Goal: Task Accomplishment & Management: Use online tool/utility

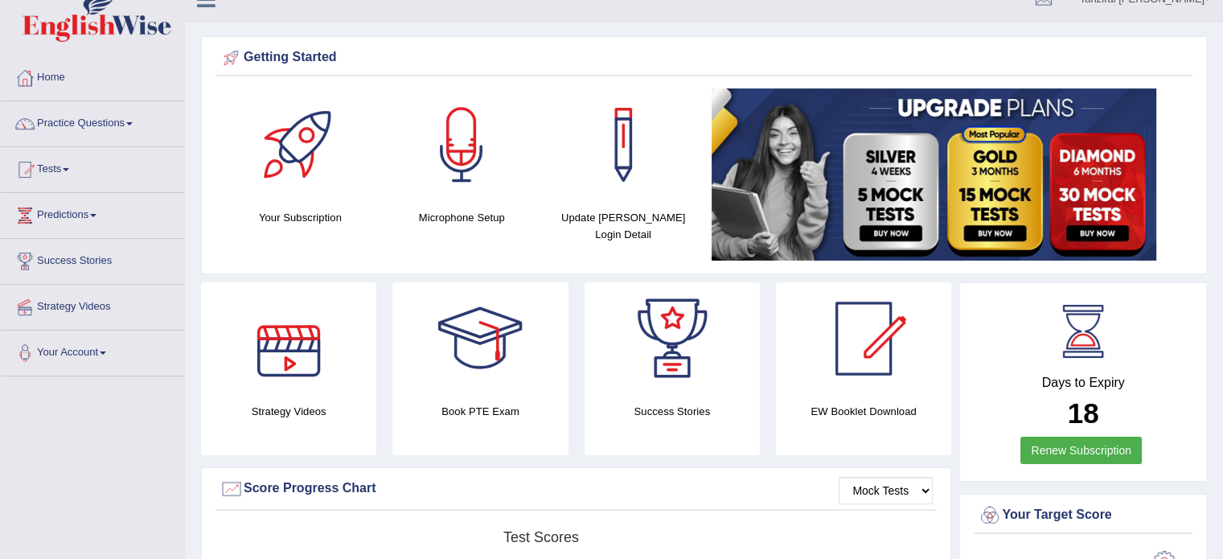
scroll to position [23, 0]
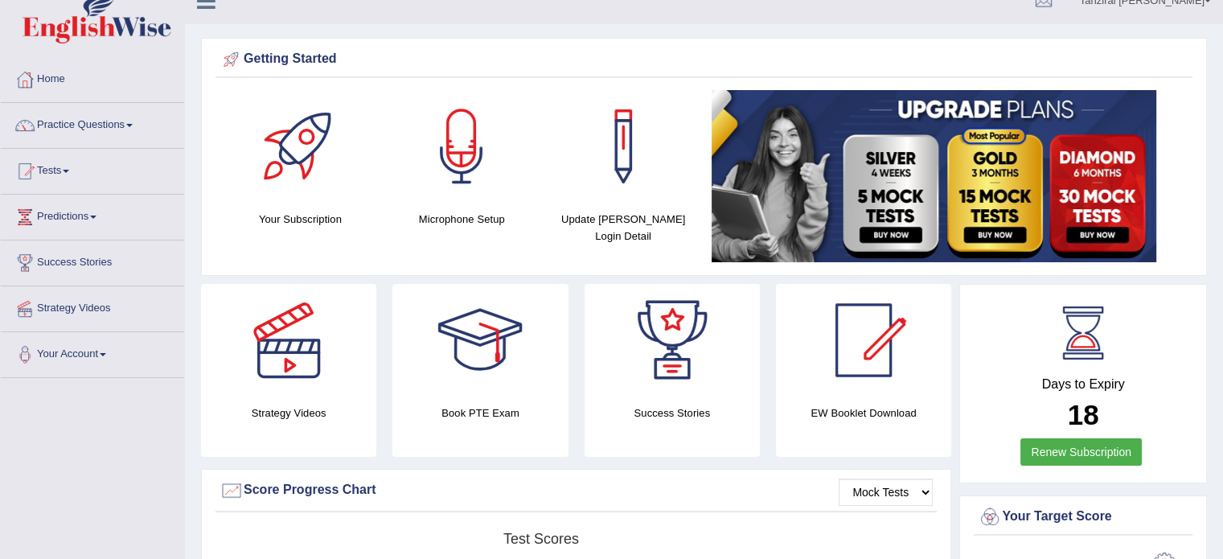
click at [68, 170] on link "Tests" at bounding box center [92, 169] width 183 height 40
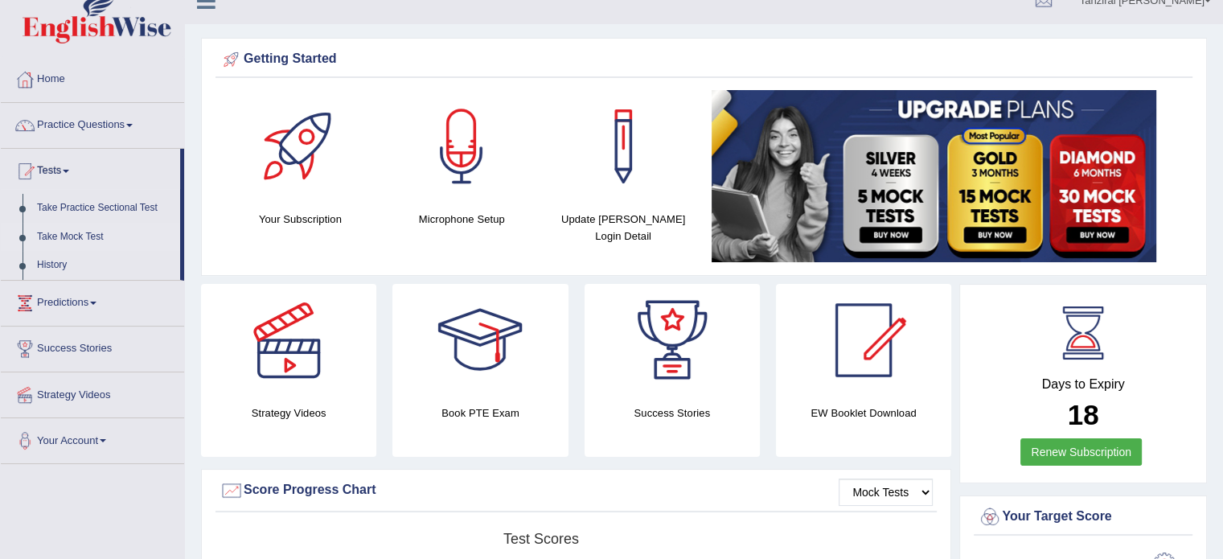
click at [97, 239] on link "Take Mock Test" at bounding box center [105, 237] width 150 height 29
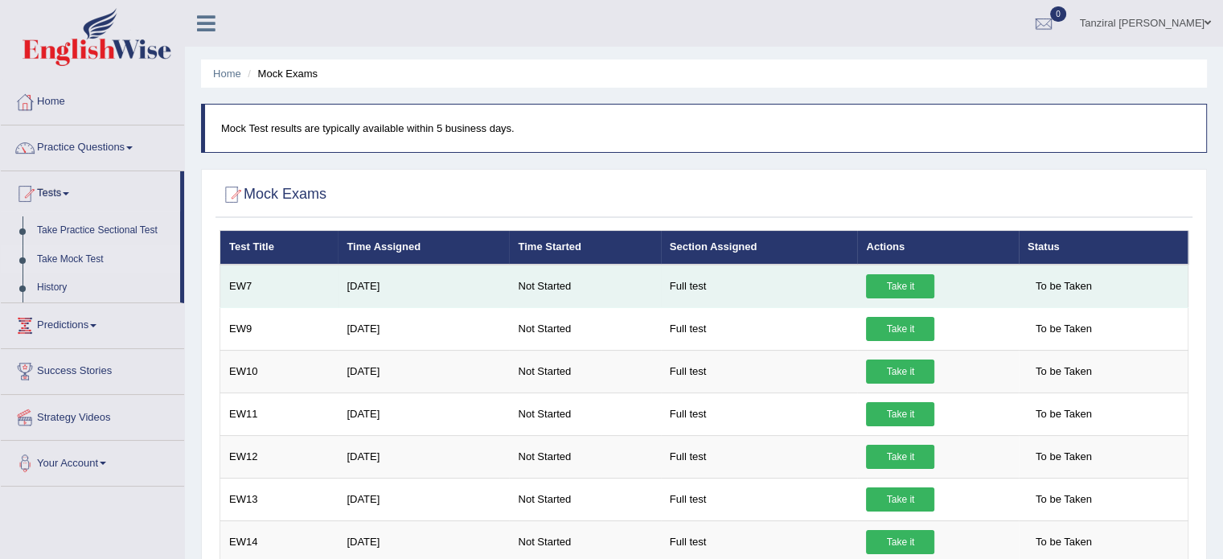
click at [892, 286] on link "Take it" at bounding box center [900, 286] width 68 height 24
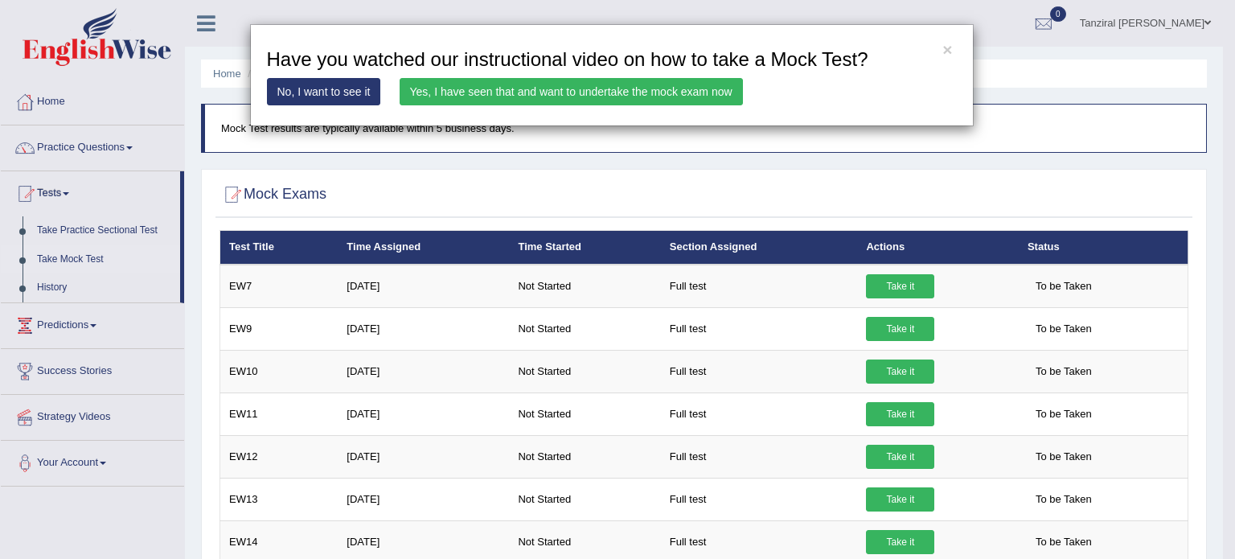
click at [619, 86] on link "Yes, I have seen that and want to undertake the mock exam now" at bounding box center [571, 91] width 343 height 27
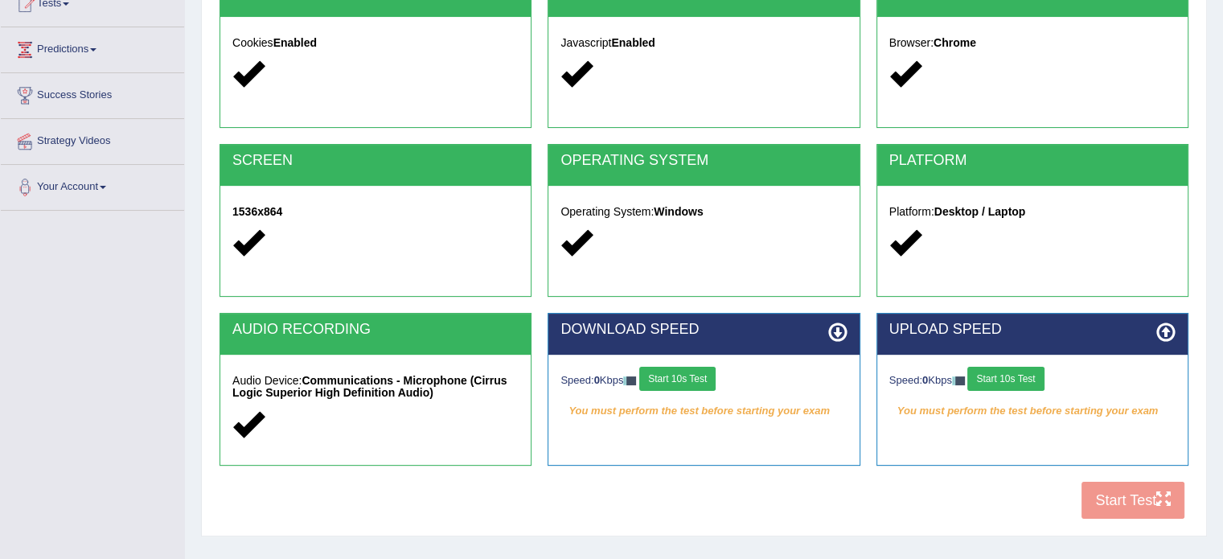
scroll to position [193, 0]
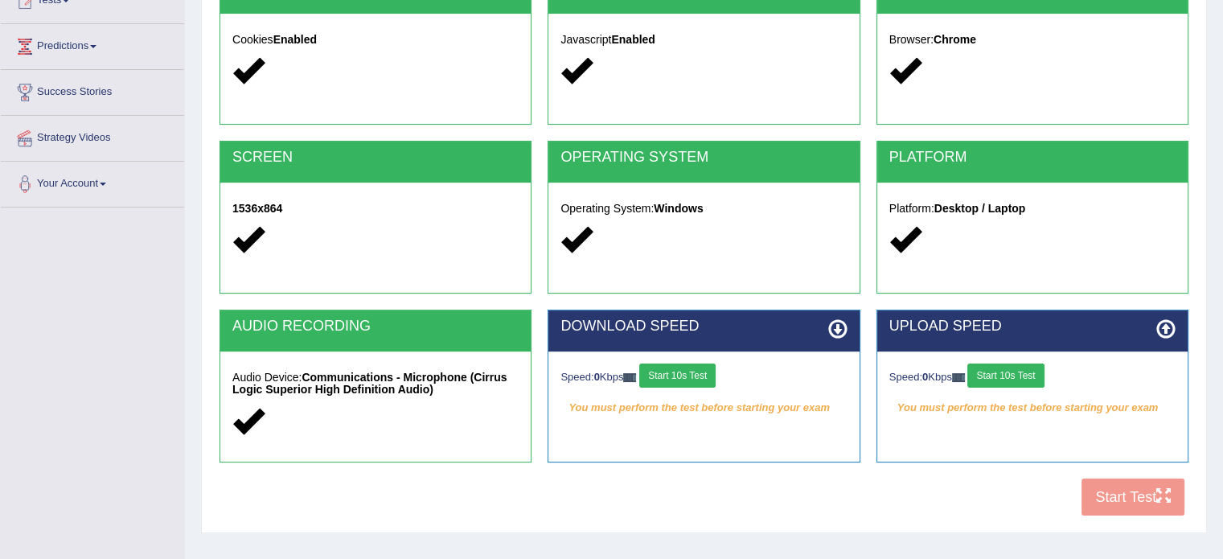
click at [689, 374] on button "Start 10s Test" at bounding box center [677, 376] width 76 height 24
click at [1006, 380] on button "Start 10s Test" at bounding box center [1006, 376] width 76 height 24
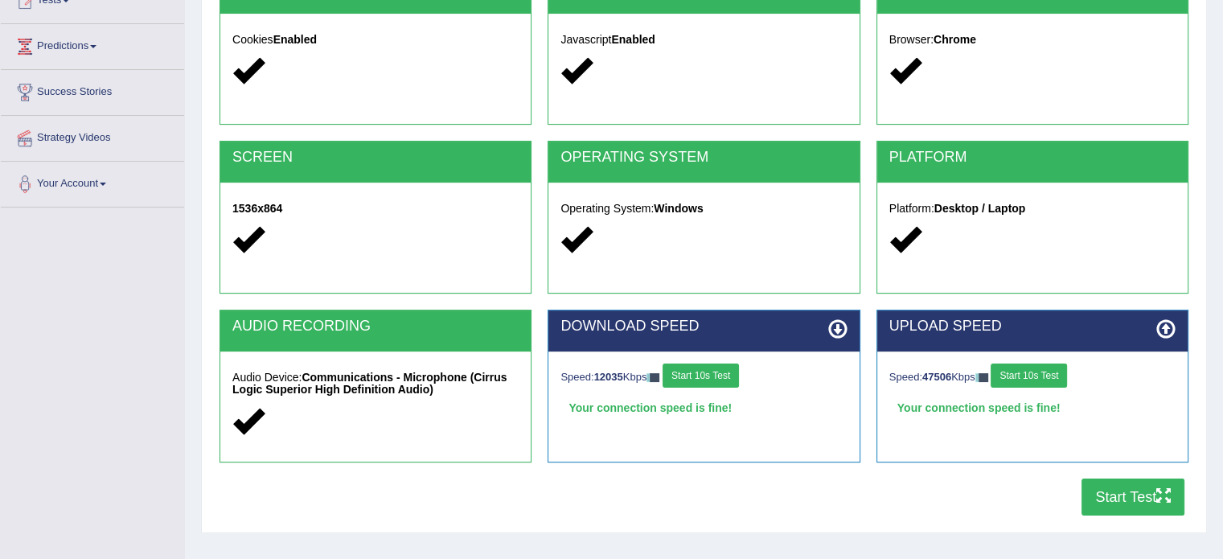
click at [1110, 501] on button "Start Test" at bounding box center [1133, 497] width 103 height 37
